Goal: Task Accomplishment & Management: Complete application form

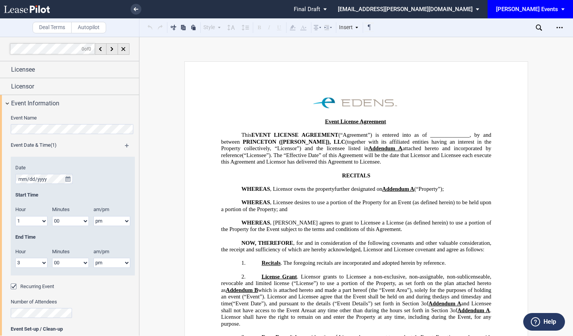
scroll to position [10, 0]
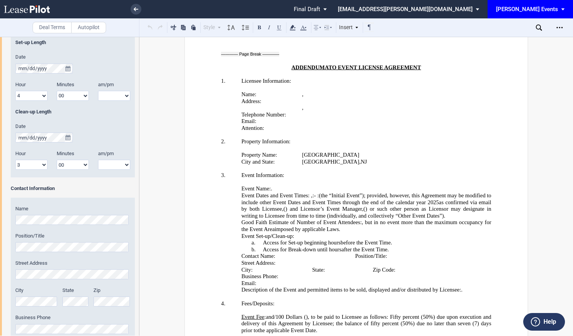
click at [528, 7] on div "[PERSON_NAME] Events" at bounding box center [527, 9] width 62 height 7
click at [523, 42] on div "[PERSON_NAME][GEOGRAPHIC_DATA] Consents" at bounding box center [533, 45] width 60 height 8
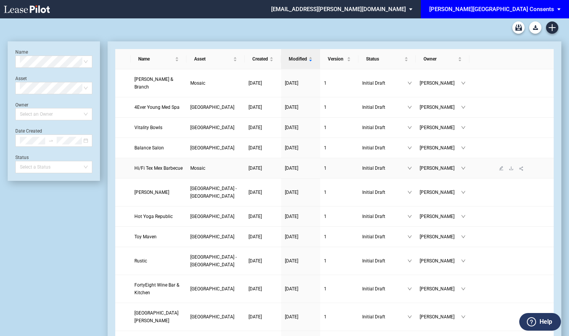
click at [174, 162] on td "Hi/Fi Tex Mex Barbecue" at bounding box center [159, 168] width 56 height 20
click at [174, 167] on span "Hi/Fi Tex Mex Barbecue" at bounding box center [158, 167] width 48 height 5
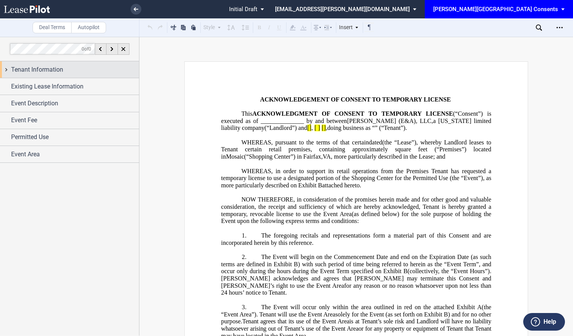
click at [61, 70] on span "Tenant Information" at bounding box center [37, 69] width 52 height 9
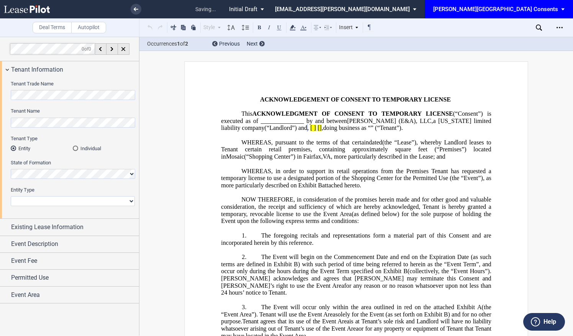
click at [129, 200] on select "Corporation Limited Liability Company General Partnership Limited Partnership N…" at bounding box center [73, 201] width 124 height 10
select select "limited liability company"
click at [11, 196] on select "Corporation Limited Liability Company General Partnership Limited Partnership N…" at bounding box center [73, 201] width 124 height 10
click at [87, 223] on div "Existing Lease Information" at bounding box center [75, 226] width 128 height 9
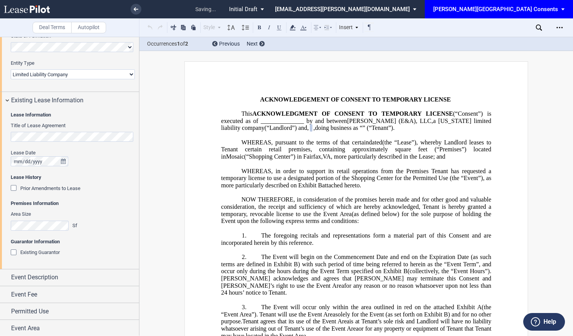
scroll to position [127, 0]
click at [64, 162] on icon "true" at bounding box center [63, 160] width 5 height 5
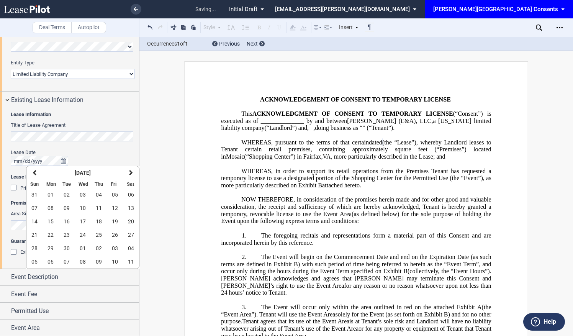
click at [106, 144] on editor-control "Title of Lease Agreement" at bounding box center [73, 135] width 124 height 27
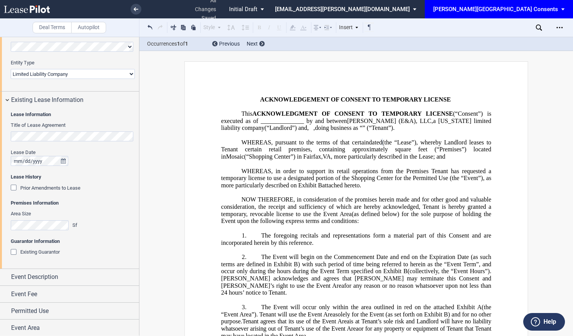
click at [75, 185] on span "Prior Amendments to Lease" at bounding box center [50, 188] width 60 height 6
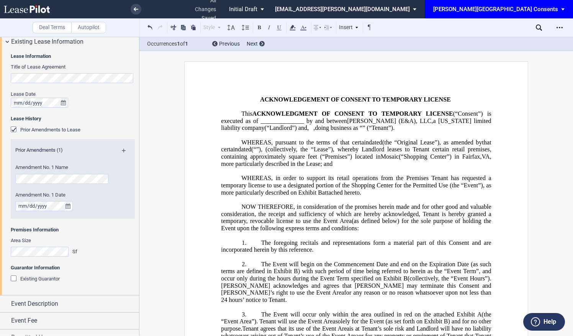
scroll to position [212, 0]
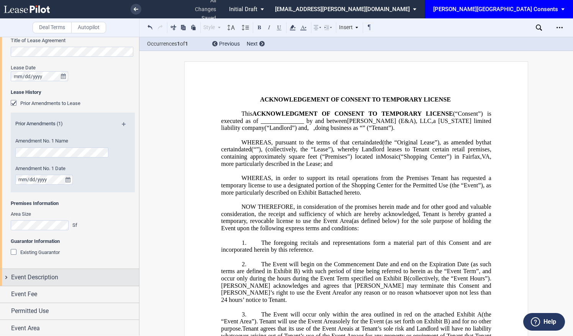
click at [67, 278] on div "Event Description" at bounding box center [75, 277] width 128 height 9
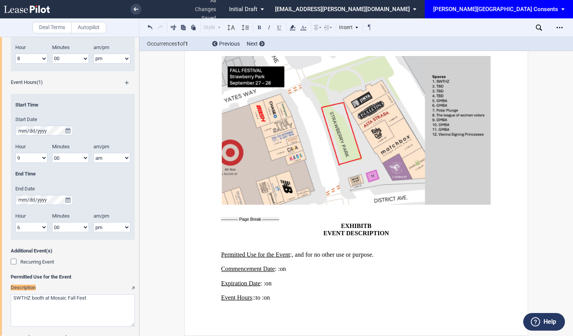
scroll to position [680, 0]
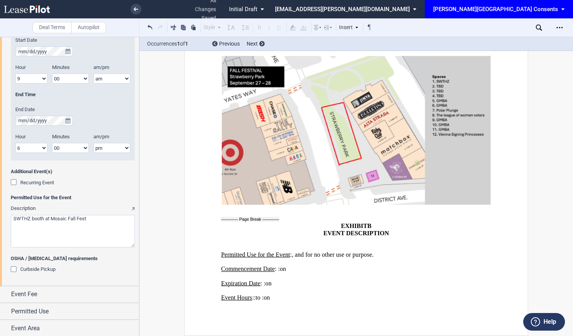
drag, startPoint x: 45, startPoint y: 218, endPoint x: -2, endPoint y: 213, distance: 47.0
click at [0, 213] on html ".bocls-1{fill:#26354a;fill-rule:evenodd} Loading... × all changes saved Pending…" at bounding box center [286, 168] width 573 height 336
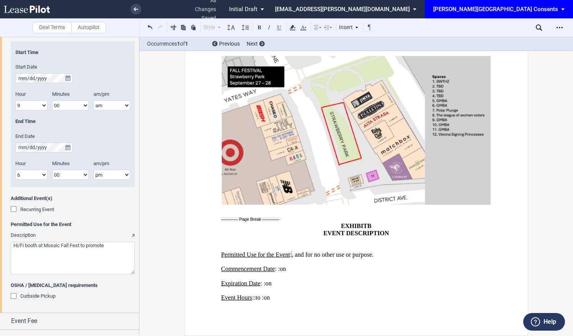
scroll to position [642, 0]
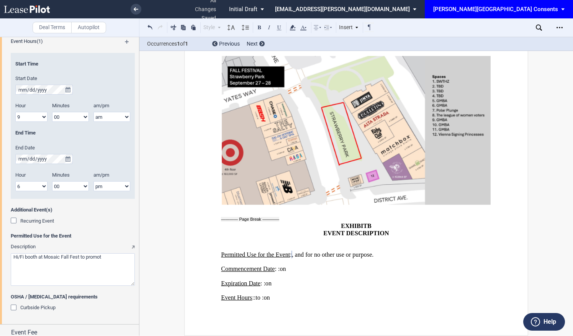
click at [122, 263] on textarea "Description" at bounding box center [73, 269] width 124 height 33
paste textarea "to promote Tenant’s retail sales at the Premises"
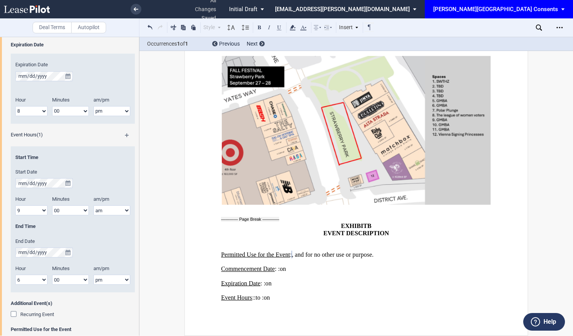
scroll to position [565, 0]
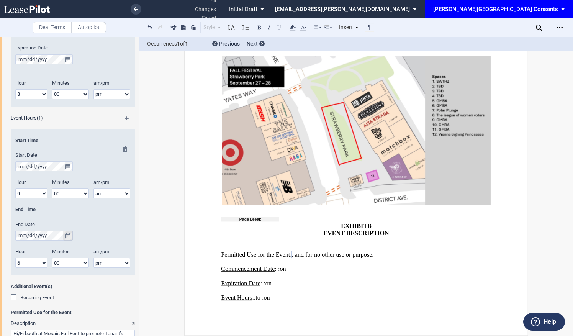
type textarea "Hi/Fi booth at Mosaic Fall Fest to promote Tenant’s retail sales at the Premises"
click at [67, 233] on icon "true" at bounding box center [67, 235] width 5 height 5
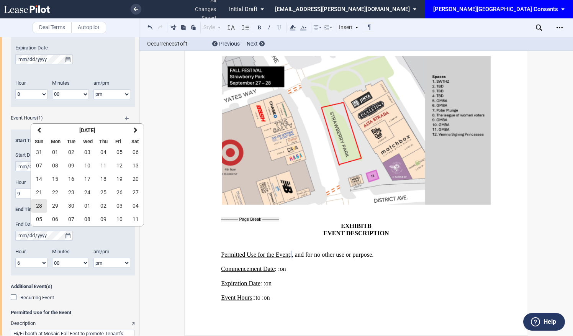
click at [42, 201] on button "28" at bounding box center [39, 205] width 16 height 13
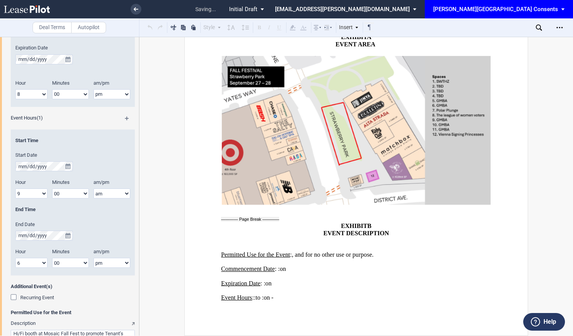
click at [119, 311] on span "Permitted Use for the Event" at bounding box center [73, 312] width 124 height 7
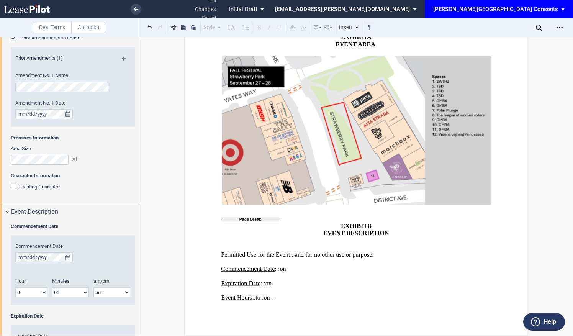
scroll to position [259, 0]
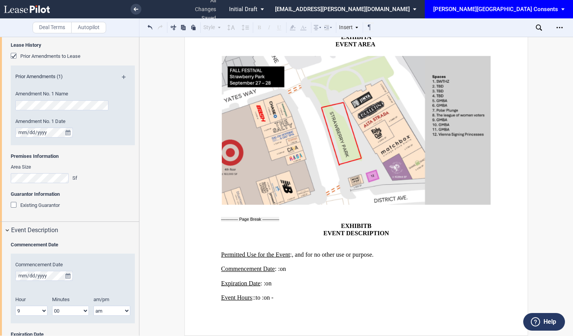
click at [40, 204] on span "Existing Guarantor" at bounding box center [39, 205] width 39 height 6
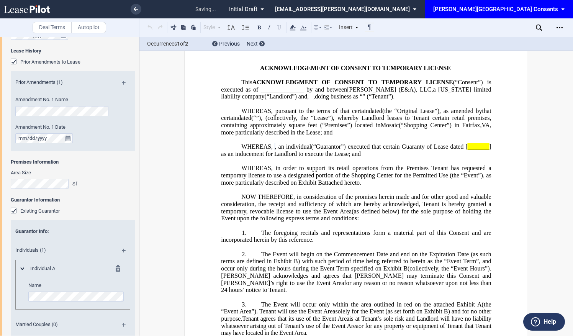
scroll to position [221, 0]
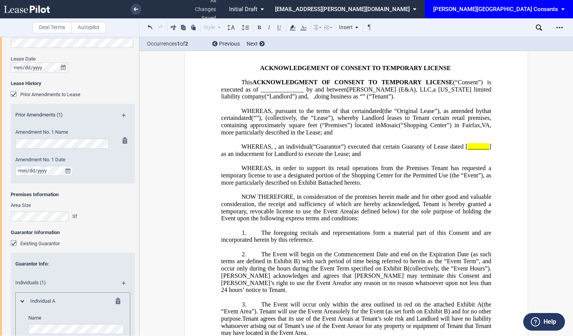
click at [123, 140] on md-icon at bounding box center [127, 141] width 9 height 9
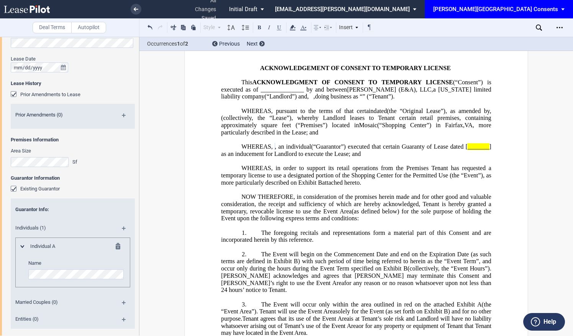
click at [44, 94] on span "Prior Amendments to Lease" at bounding box center [50, 95] width 60 height 6
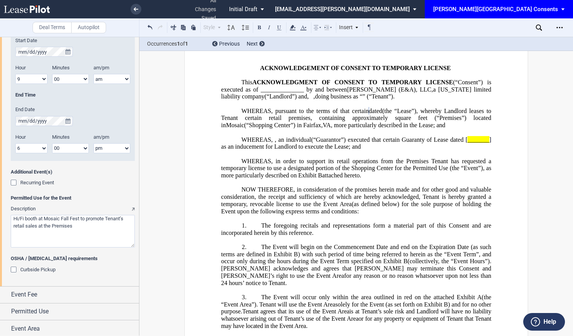
scroll to position [731, 0]
drag, startPoint x: 80, startPoint y: 222, endPoint x: 82, endPoint y: 218, distance: 4.1
click at [82, 218] on textarea "Description" at bounding box center [73, 230] width 124 height 33
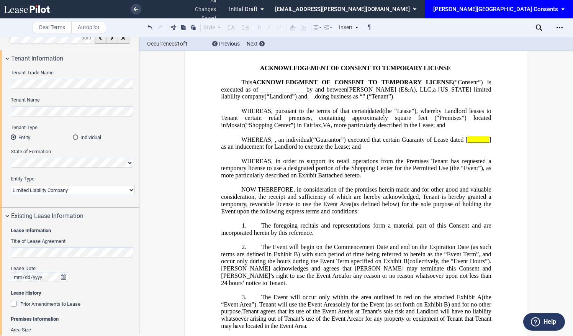
scroll to position [0, 0]
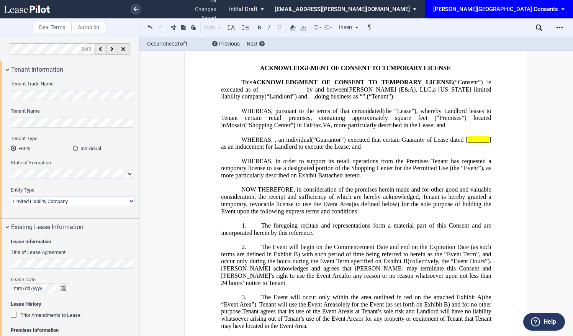
click at [306, 150] on span "] as an inducement for Landlord to execute the Lease; and" at bounding box center [356, 143] width 271 height 14
drag, startPoint x: 306, startPoint y: 163, endPoint x: 291, endPoint y: 164, distance: 14.6
click at [291, 150] on span "(“Guarantor”) executed that certain Guaranty of Lease dated [ _______ ] as an i…" at bounding box center [356, 143] width 271 height 14
click at [307, 150] on span "] as an inducement for Landlord to execute the Lease; and" at bounding box center [356, 143] width 271 height 14
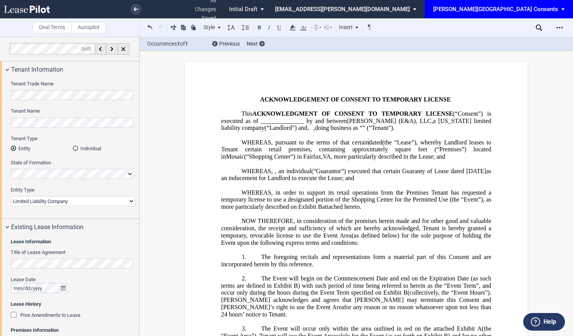
click at [402, 207] on span "WHEREAS, in order to support its retail operations from the Premises Tenant has…" at bounding box center [356, 199] width 271 height 21
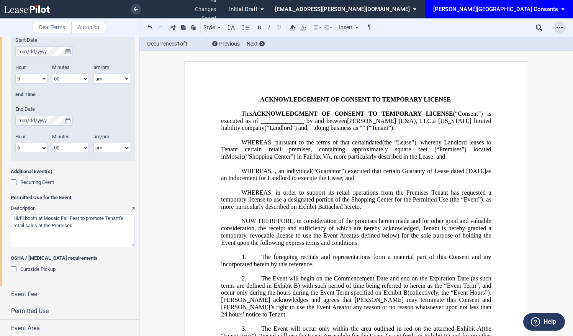
click at [562, 29] on icon "Open Lease options menu" at bounding box center [559, 28] width 6 height 6
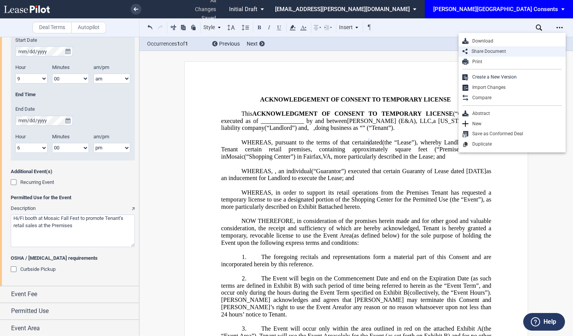
click at [502, 49] on div "Share Document" at bounding box center [514, 51] width 94 height 7
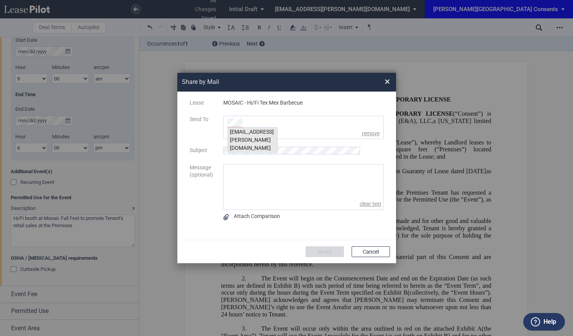
click at [258, 132] on div "jblank@edens.com" at bounding box center [252, 139] width 49 height 25
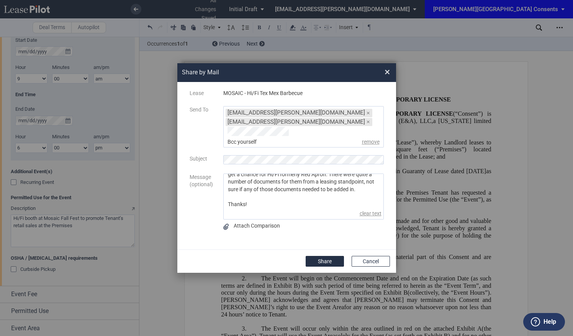
scroll to position [34, 0]
type textarea "Hi Jon- Another Common Area consent for Mosaic Fall Fest when you get a chance …"
click at [327, 258] on button "Share" at bounding box center [325, 261] width 38 height 11
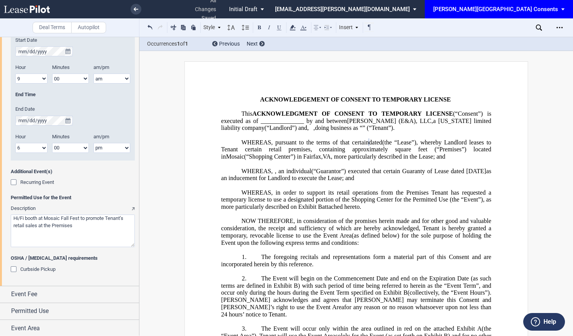
click at [520, 9] on div "[PERSON_NAME][GEOGRAPHIC_DATA] Consents" at bounding box center [495, 9] width 125 height 7
click at [496, 24] on div "[PERSON_NAME] Events" at bounding box center [505, 21] width 58 height 8
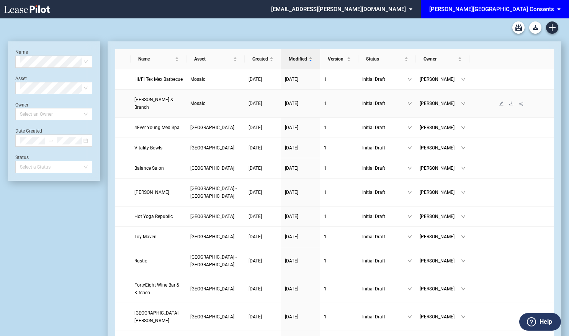
click at [148, 100] on span "Boll & Branch" at bounding box center [153, 103] width 39 height 13
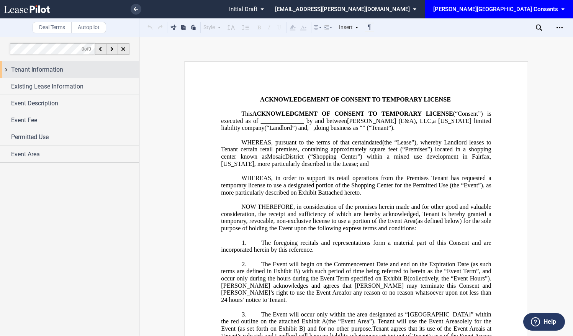
click at [66, 71] on div "Tenant Information" at bounding box center [75, 69] width 128 height 9
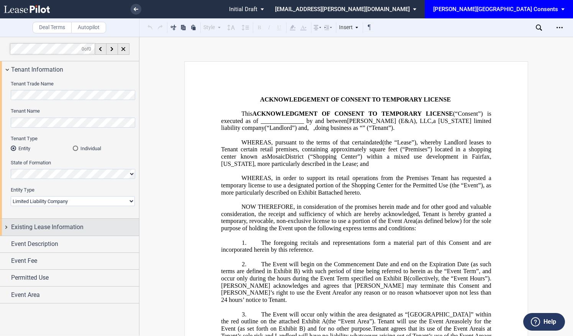
click at [112, 228] on div "Existing Lease Information" at bounding box center [75, 226] width 128 height 9
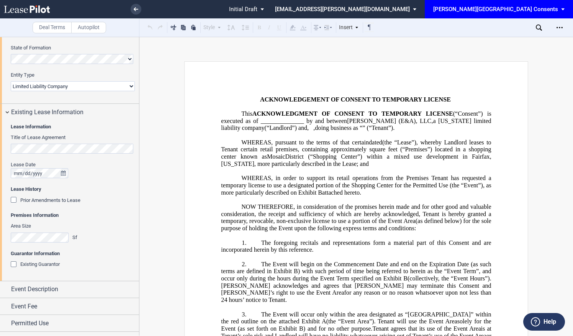
scroll to position [127, 0]
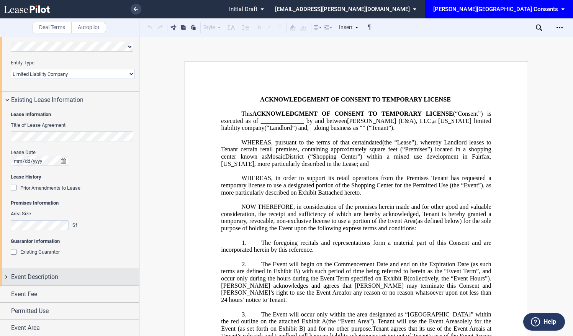
click at [118, 270] on div "Event Description" at bounding box center [69, 277] width 139 height 16
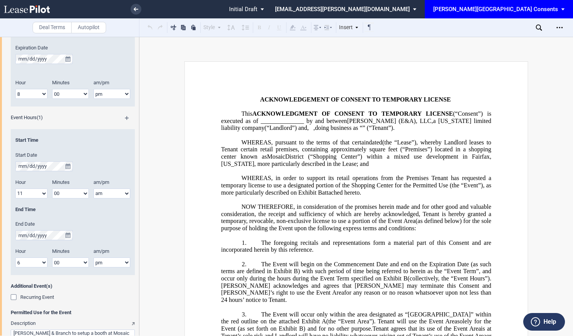
scroll to position [595, 0]
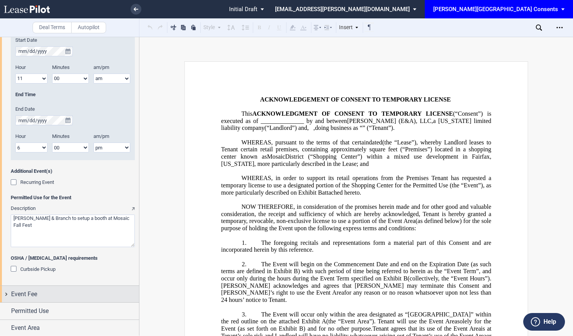
click at [117, 289] on div "Event Fee" at bounding box center [75, 293] width 128 height 9
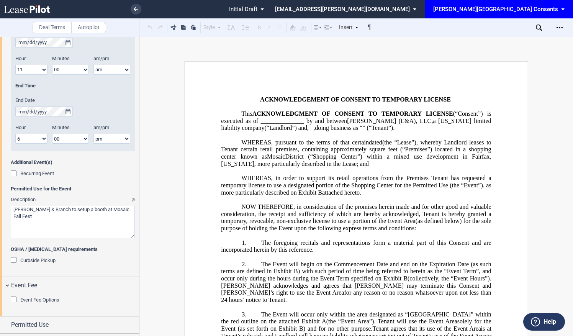
scroll to position [618, 0]
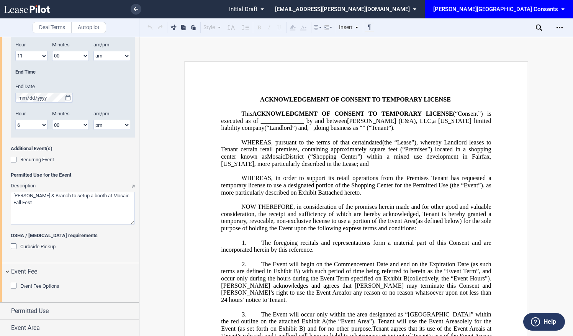
click at [512, 8] on div "[PERSON_NAME][GEOGRAPHIC_DATA] Consents" at bounding box center [495, 9] width 125 height 7
click at [246, 8] on md-backdrop at bounding box center [286, 168] width 573 height 336
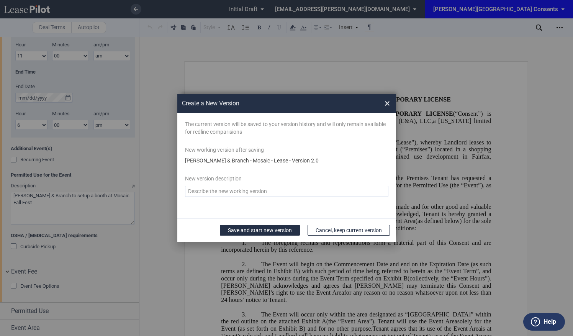
click at [386, 98] on span "×" at bounding box center [386, 103] width 5 height 12
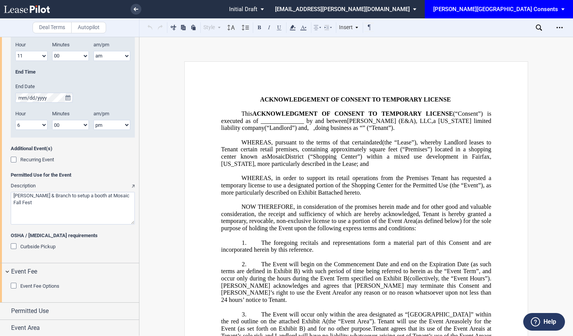
click at [127, 195] on textarea "Description" at bounding box center [73, 208] width 124 height 33
paste textarea "to promote Tenant’s retail sales at the Premises"
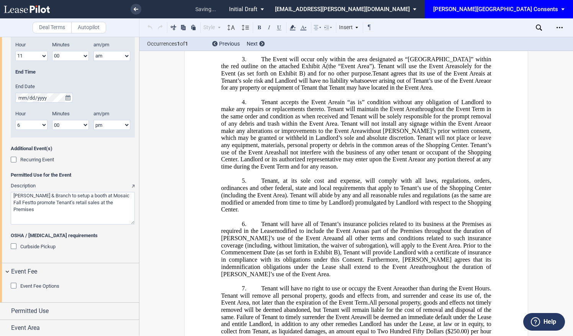
scroll to position [1094, 0]
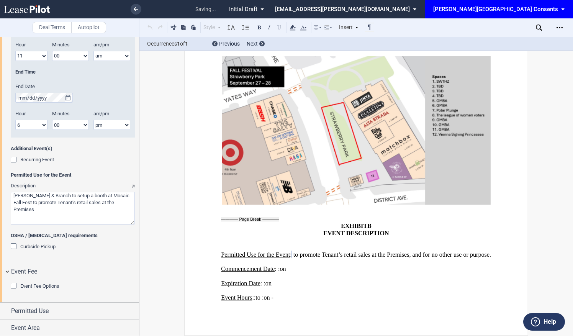
type textarea "Boll & Branch to setup a booth at Mosaic Fall Fest to promote Tenant’s retail s…"
click at [96, 240] on editor-label "OSHA / COVID requirements" at bounding box center [73, 237] width 124 height 11
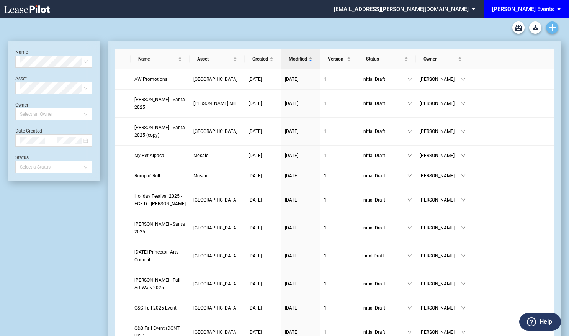
click at [551, 28] on use "Create new document" at bounding box center [552, 27] width 7 height 7
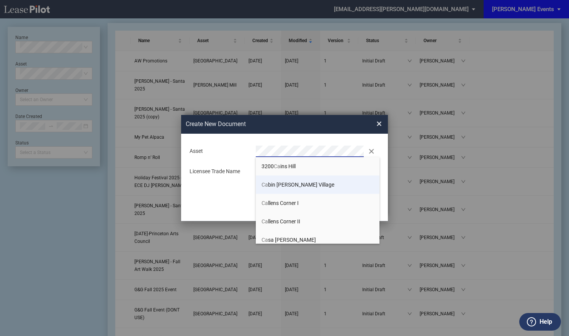
click at [308, 187] on li "Ca bin [PERSON_NAME] Village" at bounding box center [318, 184] width 124 height 18
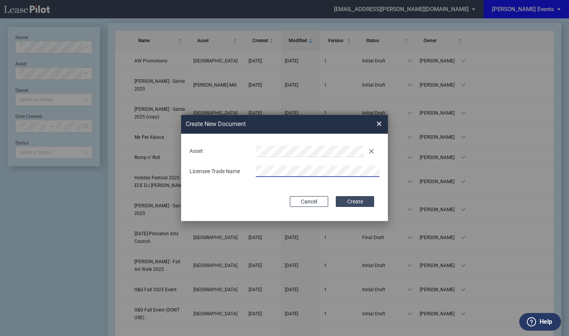
click at [352, 201] on button "Create" at bounding box center [355, 201] width 38 height 11
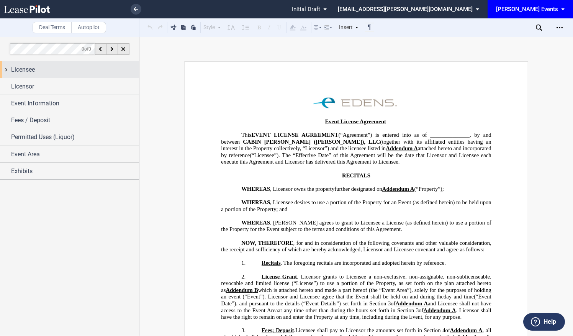
click at [32, 76] on div "Licensee" at bounding box center [69, 69] width 139 height 16
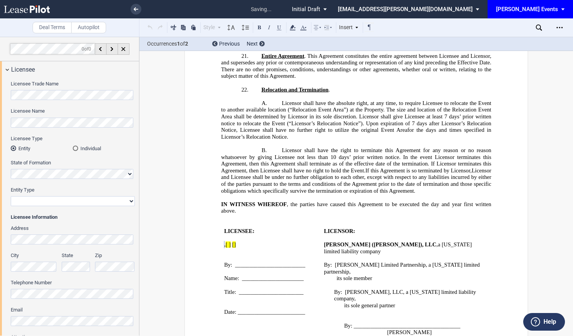
scroll to position [1114, 0]
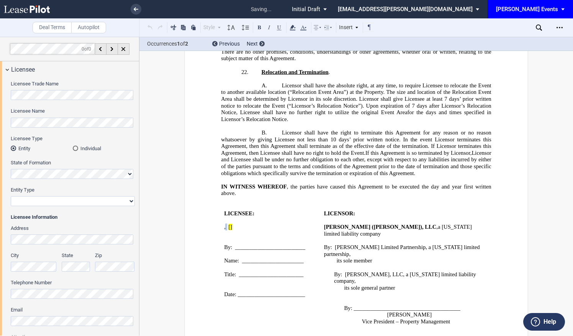
click at [65, 208] on div "Entity Type Corporation Limited Liability Company General Partnership Limited P…" at bounding box center [73, 199] width 124 height 27
click at [67, 203] on select "Corporation Limited Liability Company General Partnership Limited Partnership N…" at bounding box center [73, 201] width 124 height 10
click at [70, 203] on select "Corporation Limited Liability Company General Partnership Limited Partnership N…" at bounding box center [73, 201] width 124 height 10
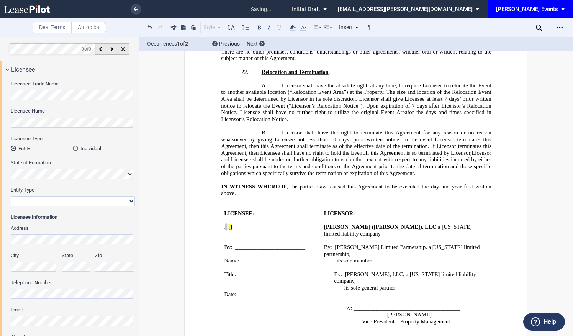
click at [70, 202] on select "Corporation Limited Liability Company General Partnership Limited Partnership N…" at bounding box center [73, 201] width 124 height 10
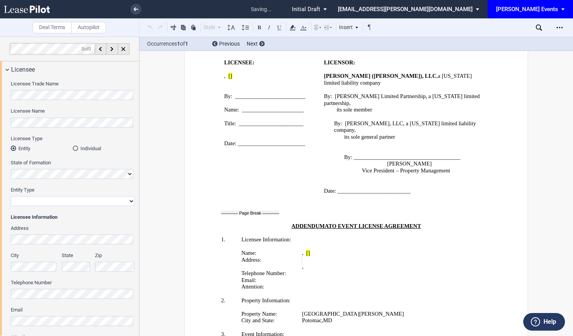
scroll to position [1278, 0]
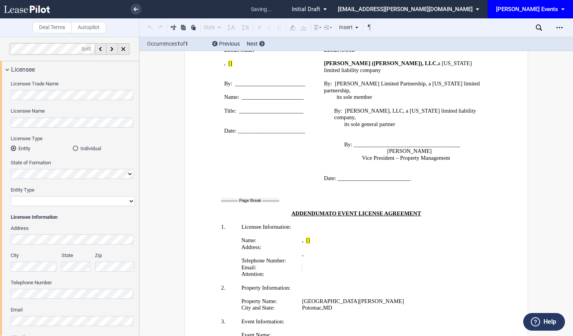
click at [0, 319] on html ".bocls-1{fill:#26354a;fill-rule:evenodd} Loading... × saving... Pending... Pend…" at bounding box center [286, 168] width 573 height 336
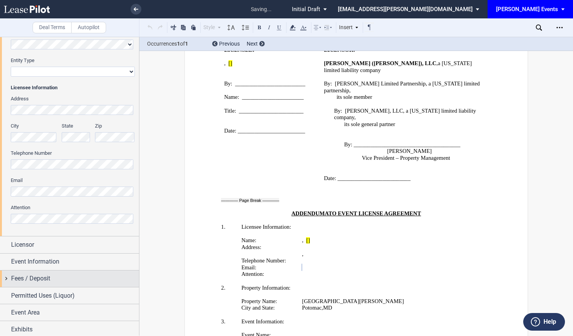
scroll to position [131, 0]
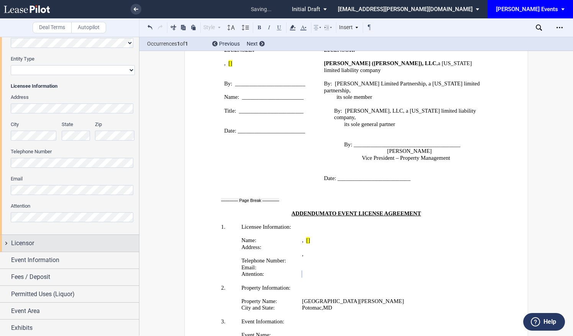
click at [69, 246] on div "Licensor" at bounding box center [75, 243] width 128 height 9
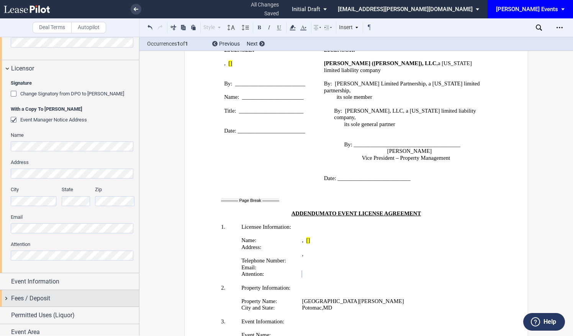
scroll to position [327, 0]
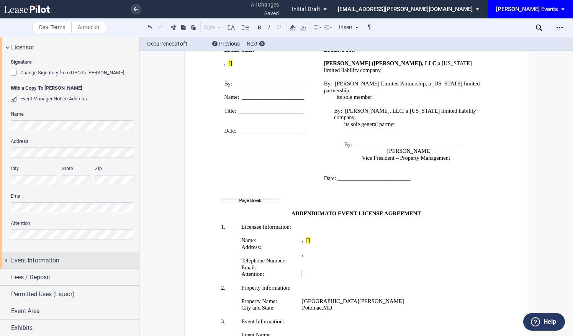
click at [69, 260] on div "Event Information" at bounding box center [75, 260] width 128 height 9
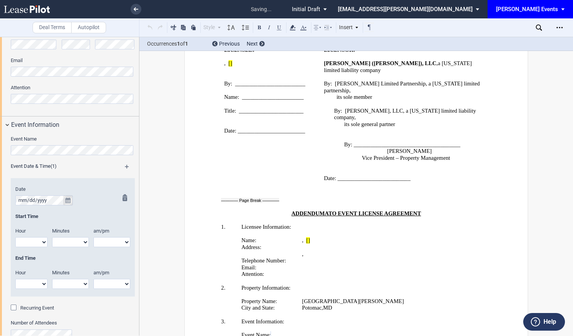
scroll to position [480, 0]
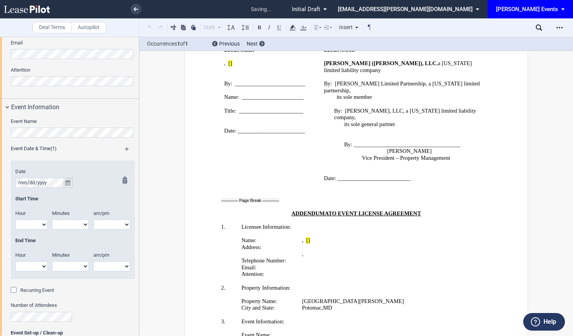
click at [69, 182] on icon "true" at bounding box center [67, 182] width 5 height 5
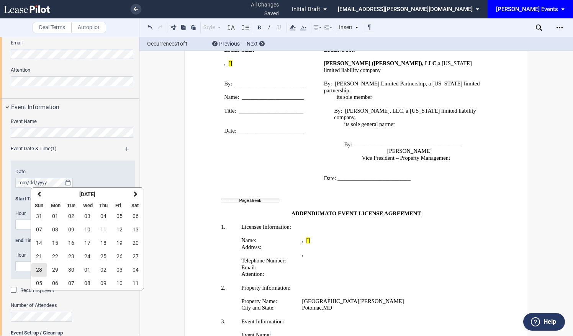
click at [44, 274] on button "28" at bounding box center [39, 269] width 16 height 13
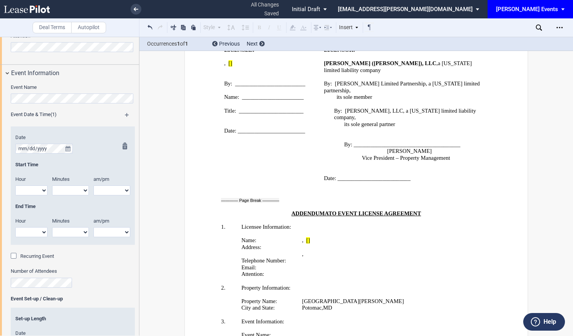
scroll to position [556, 0]
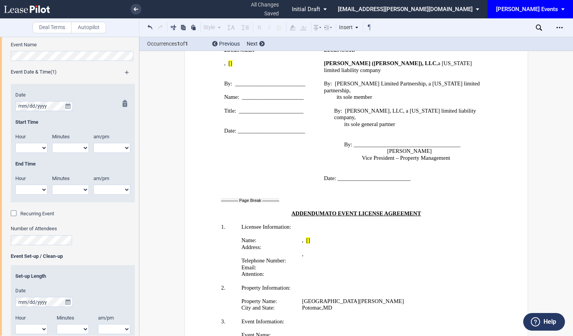
click at [40, 148] on select "1 2 3 4 5 6 7 8 9 10 11 12" at bounding box center [31, 148] width 32 height 10
select select "10"
click at [15, 143] on select "1 2 3 4 5 6 7 8 9 10 11 12" at bounding box center [31, 148] width 32 height 10
click at [83, 146] on select "00 05 10 15 20 25 30 35 40 45 50 55" at bounding box center [70, 148] width 37 height 10
select select "45"
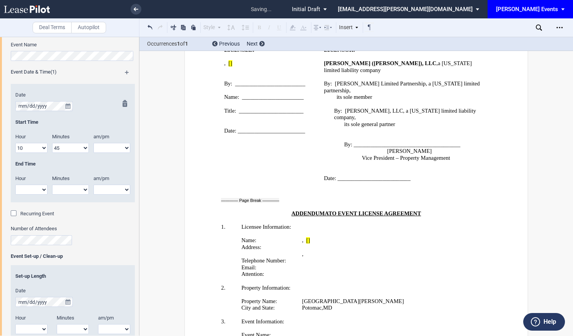
click at [52, 143] on select "00 05 10 15 20 25 30 35 40 45 50 55" at bounding box center [70, 148] width 37 height 10
click at [114, 149] on select "am pm" at bounding box center [111, 148] width 37 height 10
select select "am"
click at [93, 143] on select "am pm" at bounding box center [111, 148] width 37 height 10
click at [36, 192] on select "1 2 3 4 5 6 7 8 9 10 11 12" at bounding box center [31, 190] width 32 height 10
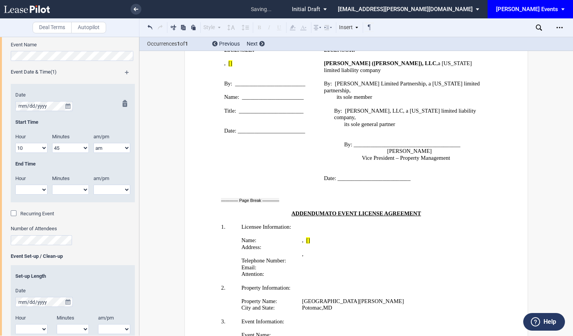
select select "12"
click at [15, 185] on select "1 2 3 4 5 6 7 8 9 10 11 12" at bounding box center [31, 190] width 32 height 10
click at [71, 191] on select "00 05 10 15 20 25 30 35 40 45 50 55" at bounding box center [70, 190] width 37 height 10
select select "00"
click at [52, 185] on select "00 05 10 15 20 25 30 35 40 45 50 55" at bounding box center [70, 190] width 37 height 10
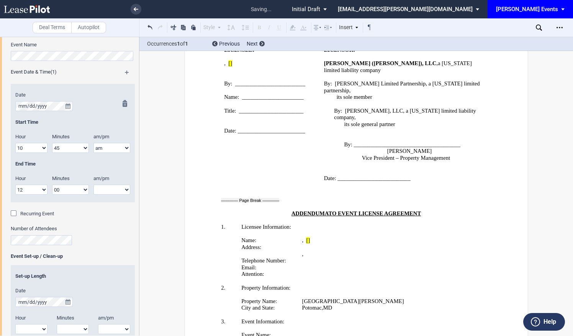
click at [113, 190] on select "am pm" at bounding box center [111, 190] width 37 height 10
select select "pm"
click at [93, 185] on select "am pm" at bounding box center [111, 190] width 37 height 10
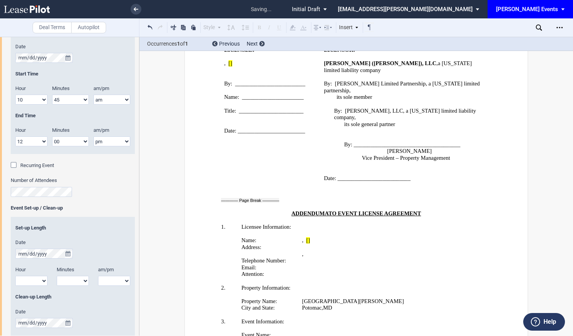
scroll to position [633, 0]
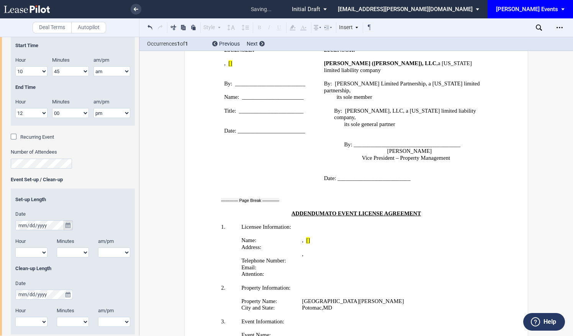
click at [68, 226] on icon "true" at bounding box center [67, 224] width 5 height 5
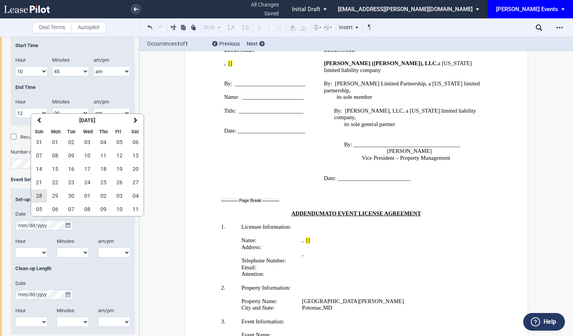
click at [39, 199] on span "28" at bounding box center [39, 196] width 6 height 6
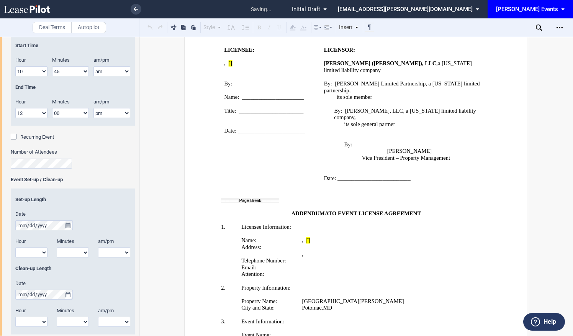
click at [43, 253] on select "1 2 3 4 5 6 7 8 9 10 11 12" at bounding box center [31, 252] width 32 height 10
select select "8"
click at [15, 247] on select "1 2 3 4 5 6 7 8 9 10 11 12" at bounding box center [31, 252] width 32 height 10
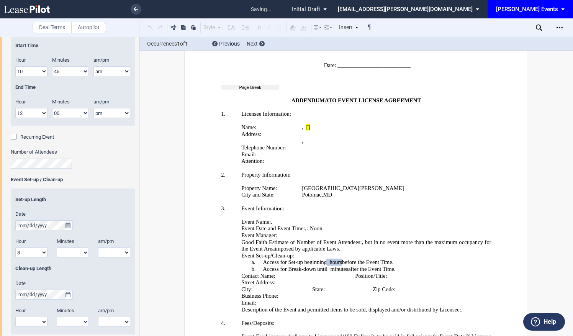
scroll to position [1401, 0]
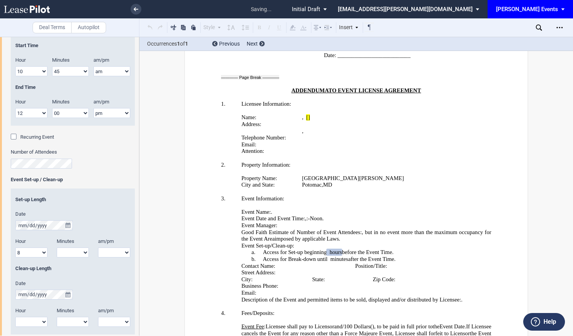
click at [83, 252] on select "00 05 10 15 20 25 30 35 40 45 50 55" at bounding box center [73, 252] width 32 height 10
select select "00"
click at [57, 247] on select "00 05 10 15 20 25 30 35 40 45 50 55" at bounding box center [73, 252] width 32 height 10
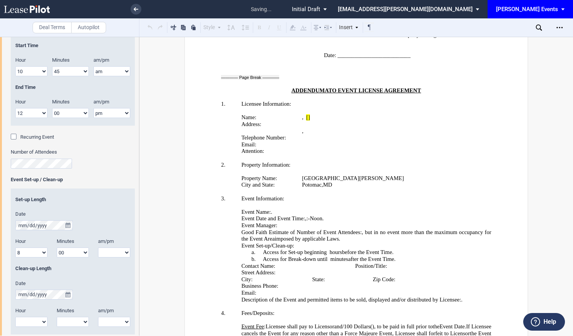
click at [106, 252] on select "am pm" at bounding box center [114, 252] width 32 height 10
select select "am"
click at [98, 247] on select "am pm" at bounding box center [114, 252] width 32 height 10
click at [64, 297] on button "true" at bounding box center [68, 294] width 10 height 10
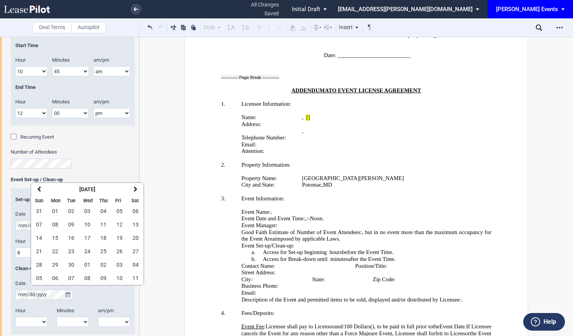
click at [96, 150] on label "Number of Attendees" at bounding box center [73, 152] width 124 height 7
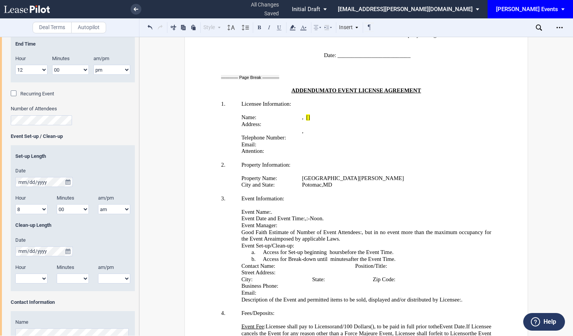
scroll to position [748, 0]
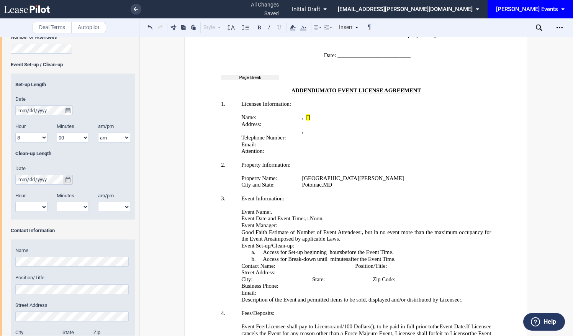
click at [70, 178] on icon "true" at bounding box center [67, 179] width 5 height 5
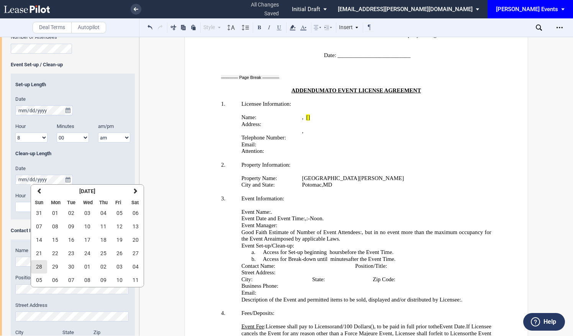
click at [45, 267] on button "28" at bounding box center [39, 266] width 16 height 13
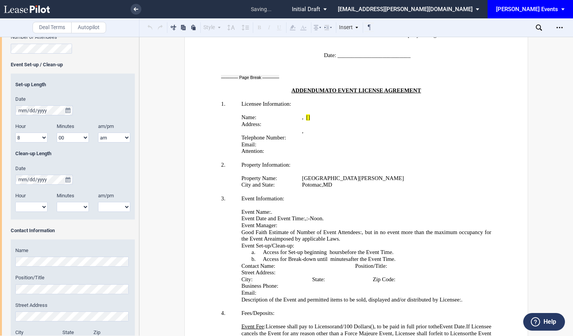
click at [41, 212] on div "Hour 1 2 3 4 5 6 7 8 9 10 11 12" at bounding box center [31, 205] width 41 height 27
click at [41, 210] on select "1 2 3 4 5 6 7 8 9 10 11 12" at bounding box center [31, 207] width 32 height 10
select select "2"
click at [15, 202] on select "1 2 3 4 5 6 7 8 9 10 11 12" at bounding box center [31, 207] width 32 height 10
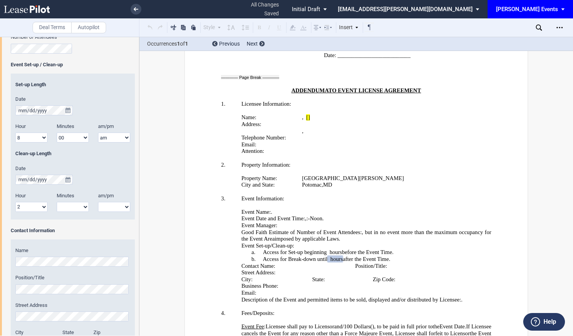
click at [67, 210] on select "00 05 10 15 20 25 30 35 40 45 50 55" at bounding box center [73, 207] width 32 height 10
select select "30"
click at [57, 202] on select "00 05 10 15 20 25 30 35 40 45 50 55" at bounding box center [73, 207] width 32 height 10
drag, startPoint x: 116, startPoint y: 207, endPoint x: 114, endPoint y: 211, distance: 4.5
click at [116, 207] on select "am pm" at bounding box center [114, 207] width 32 height 10
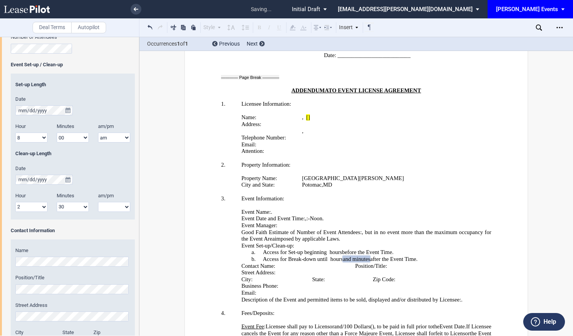
select select "pm"
click at [98, 202] on select "am pm" at bounding box center [114, 207] width 32 height 10
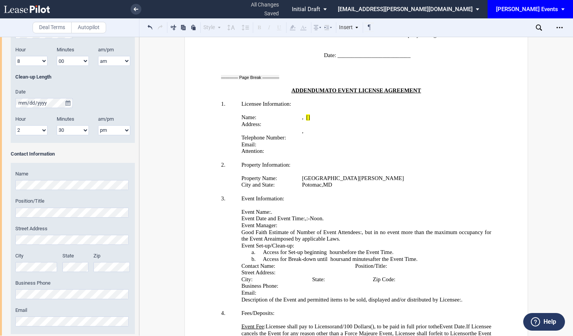
scroll to position [901, 0]
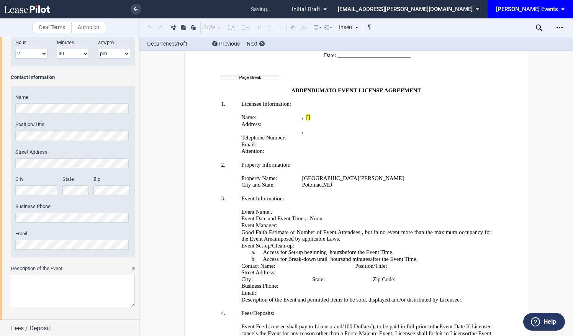
click at [0, 242] on html ".bocls-1{fill:#26354a;fill-rule:evenodd} Loading... × saving... Pending... Pend…" at bounding box center [286, 168] width 573 height 336
click at [57, 234] on label "Email" at bounding box center [72, 233] width 115 height 7
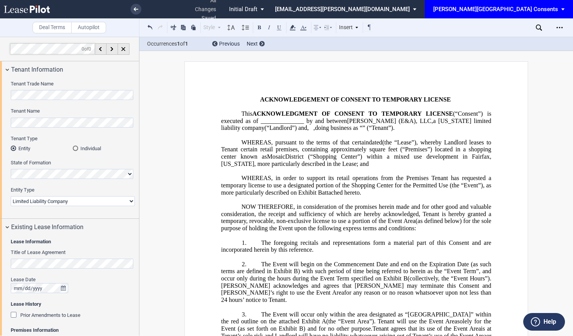
scroll to position [618, 0]
